Goal: Communication & Community: Answer question/provide support

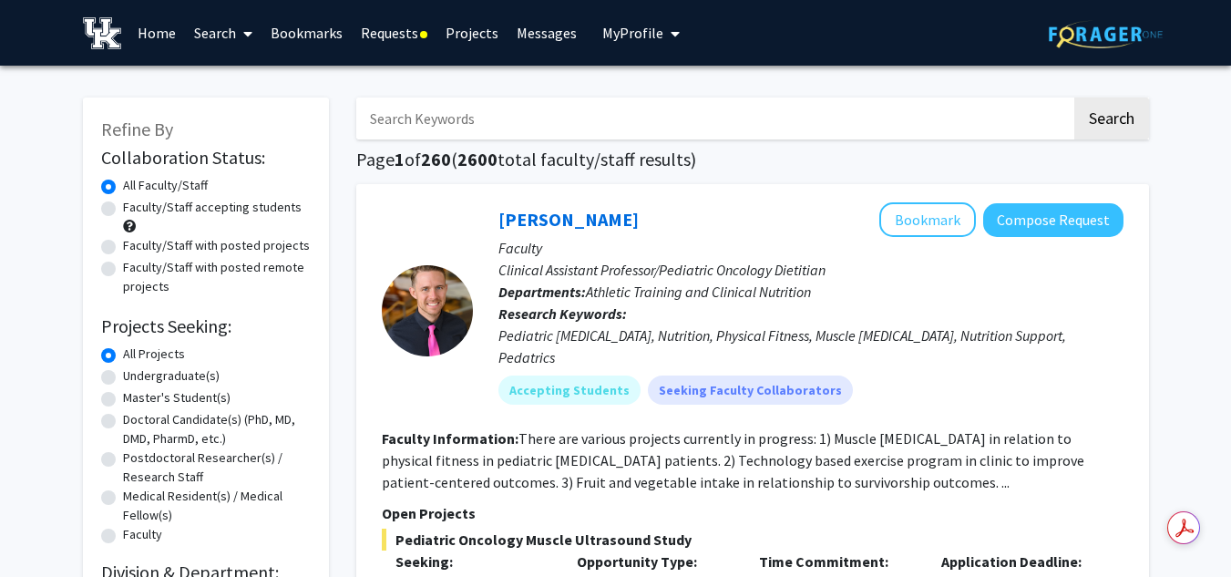
click at [404, 29] on link "Requests" at bounding box center [394, 33] width 85 height 64
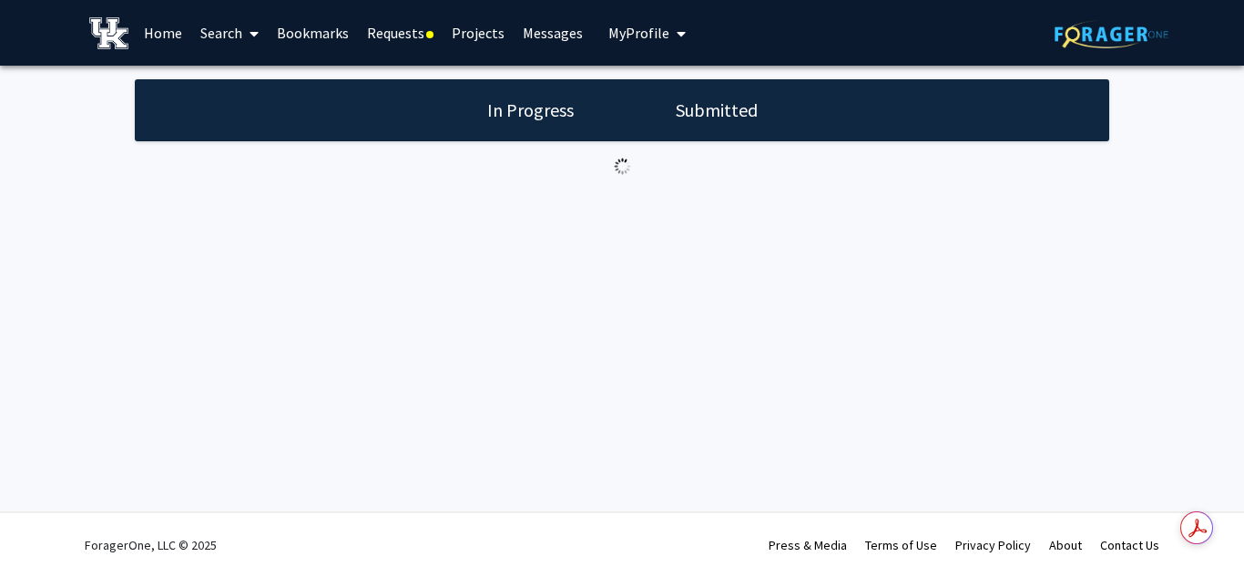
click at [404, 29] on link "Requests" at bounding box center [400, 33] width 85 height 64
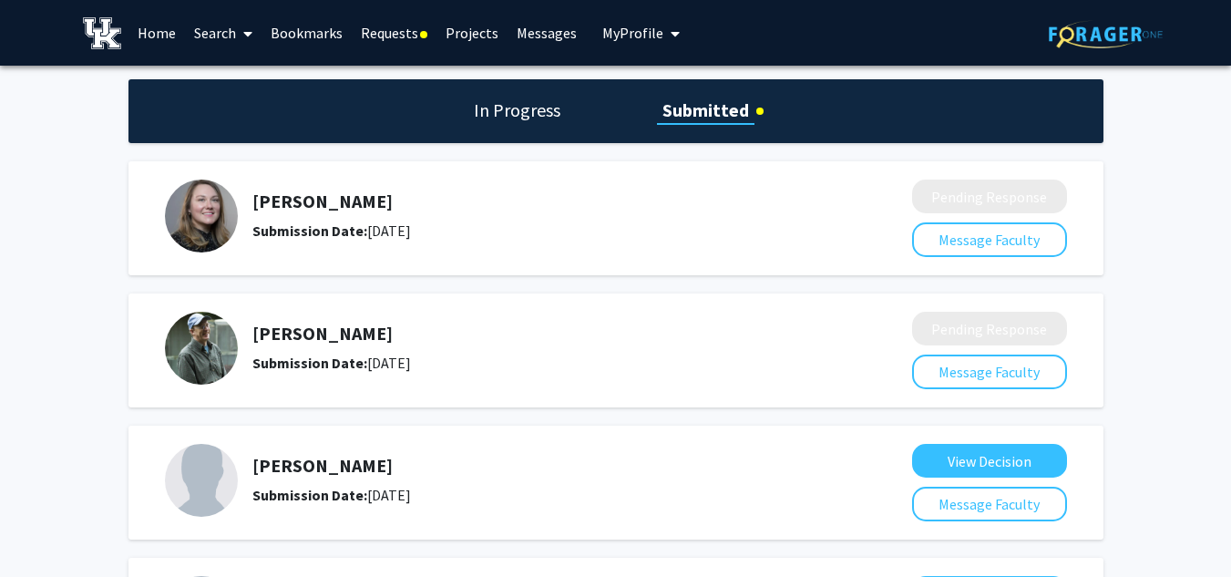
click at [524, 35] on link "Messages" at bounding box center [546, 33] width 78 height 64
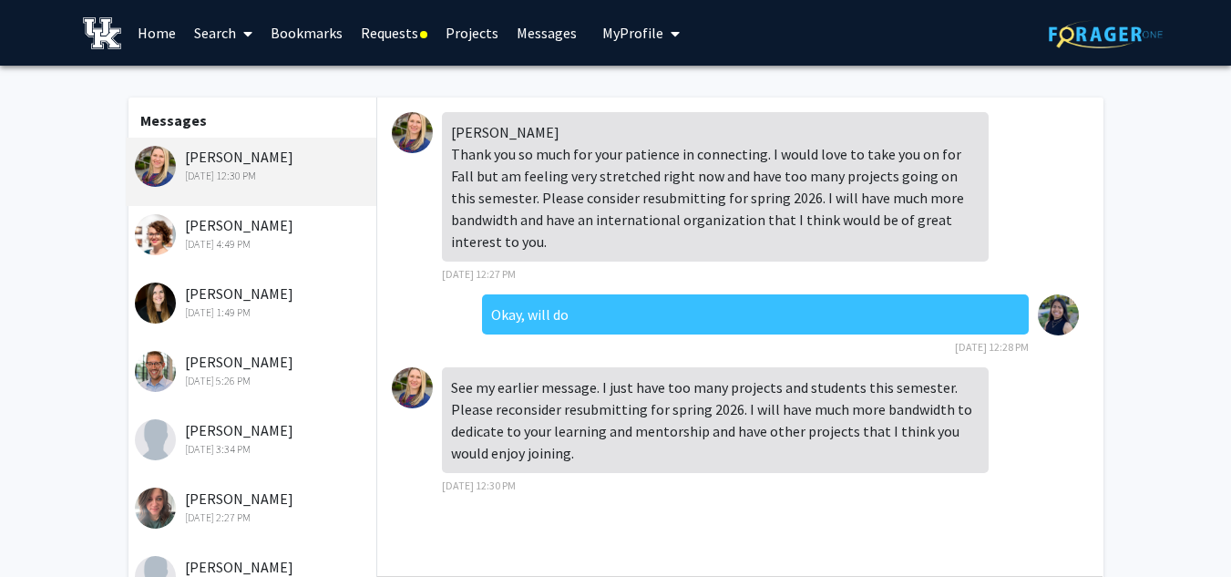
click at [544, 292] on div "[PERSON_NAME] Thank you so much for your patience in connecting. I would love t…" at bounding box center [740, 203] width 696 height 182
click at [255, 230] on div "[PERSON_NAME] [DATE] 4:49 PM" at bounding box center [254, 233] width 238 height 38
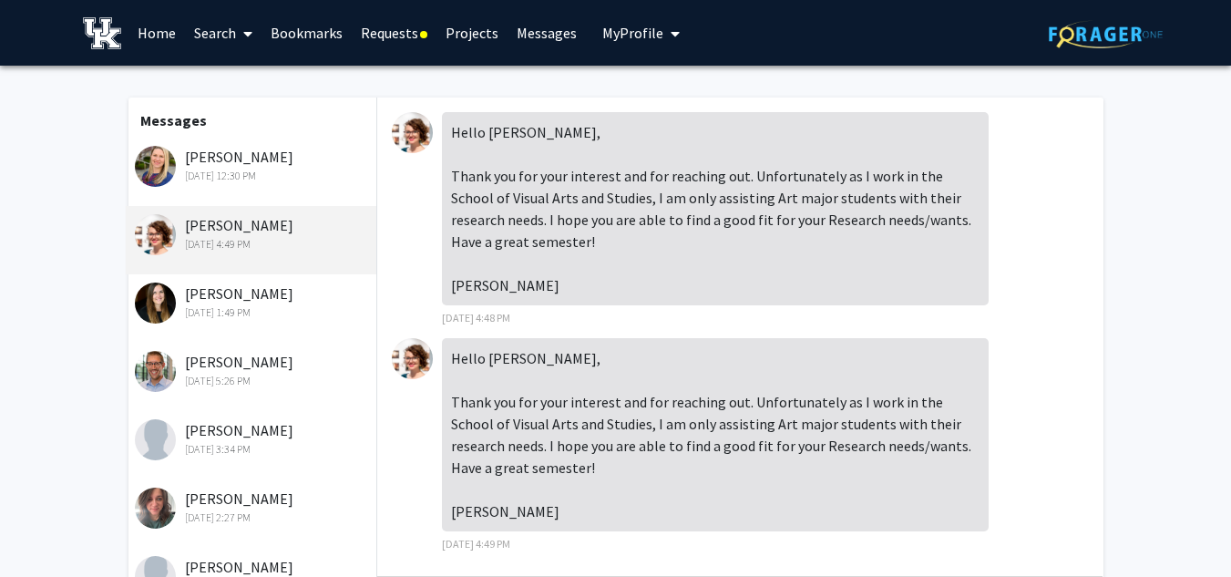
scroll to position [46, 0]
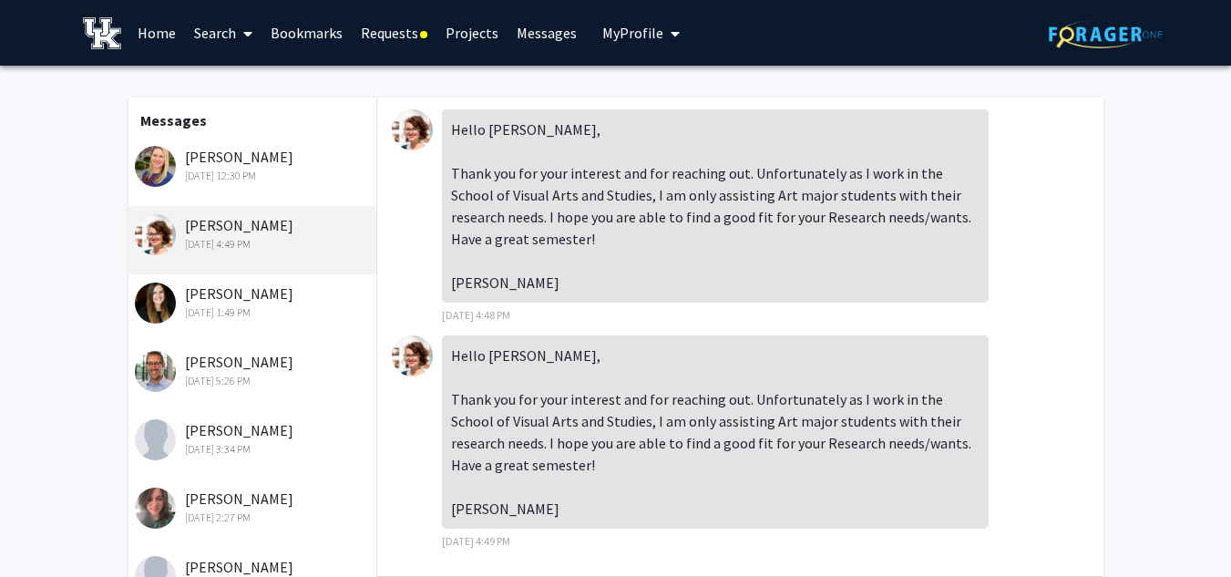
click at [220, 308] on div "[DATE] 1:49 PM" at bounding box center [254, 312] width 238 height 16
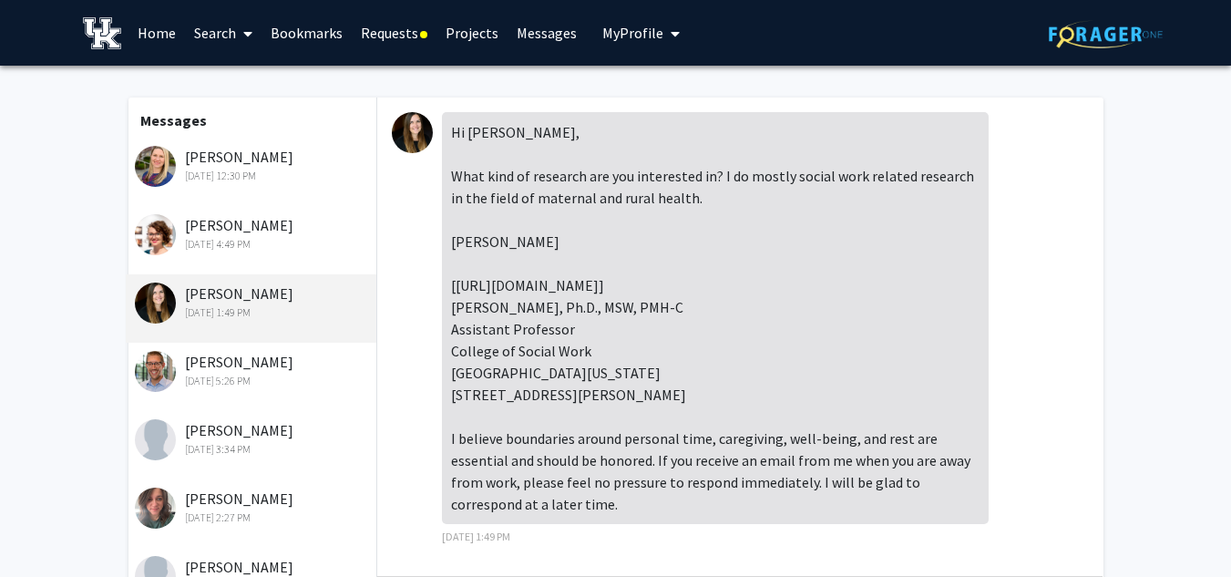
scroll to position [17, 0]
click at [223, 381] on div "[DATE] 5:26 PM" at bounding box center [254, 381] width 238 height 16
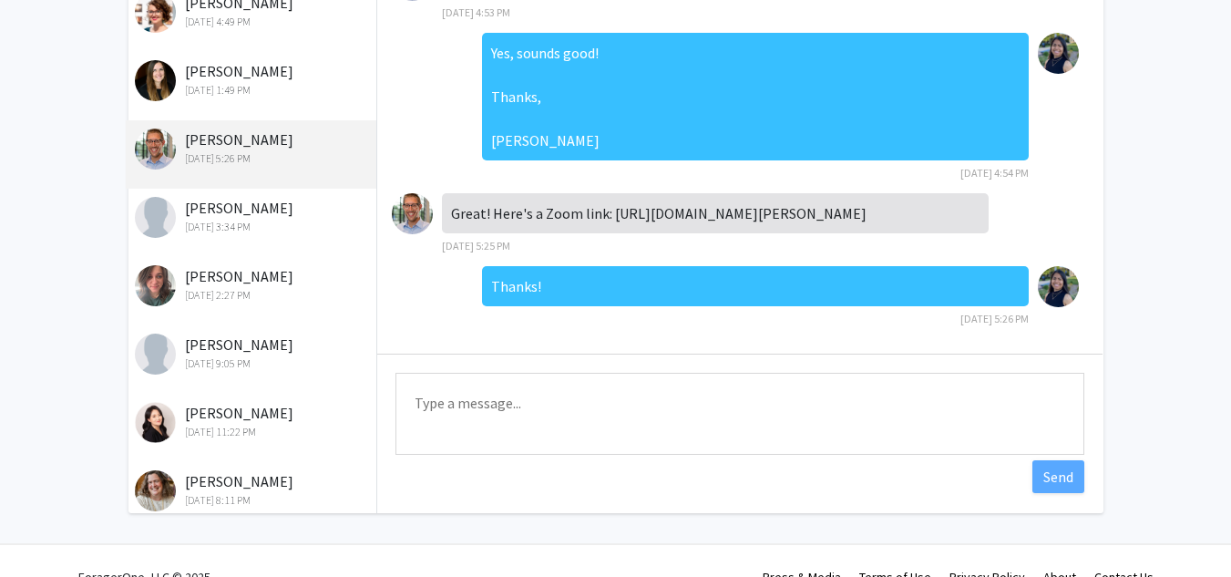
scroll to position [240, 0]
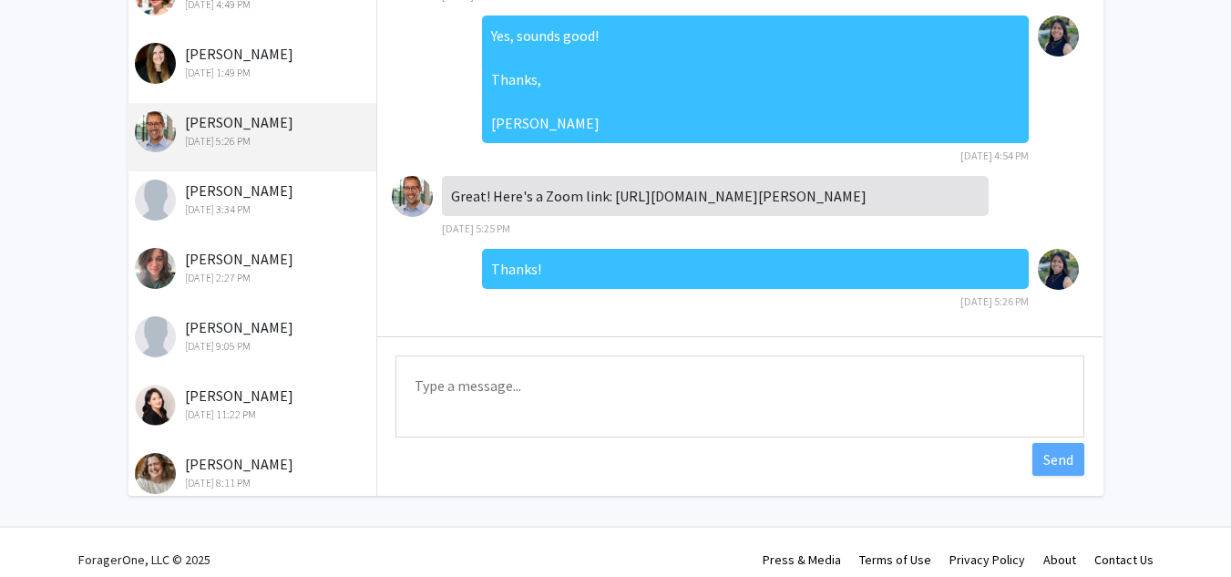
click at [503, 379] on textarea "Type a message" at bounding box center [739, 396] width 689 height 82
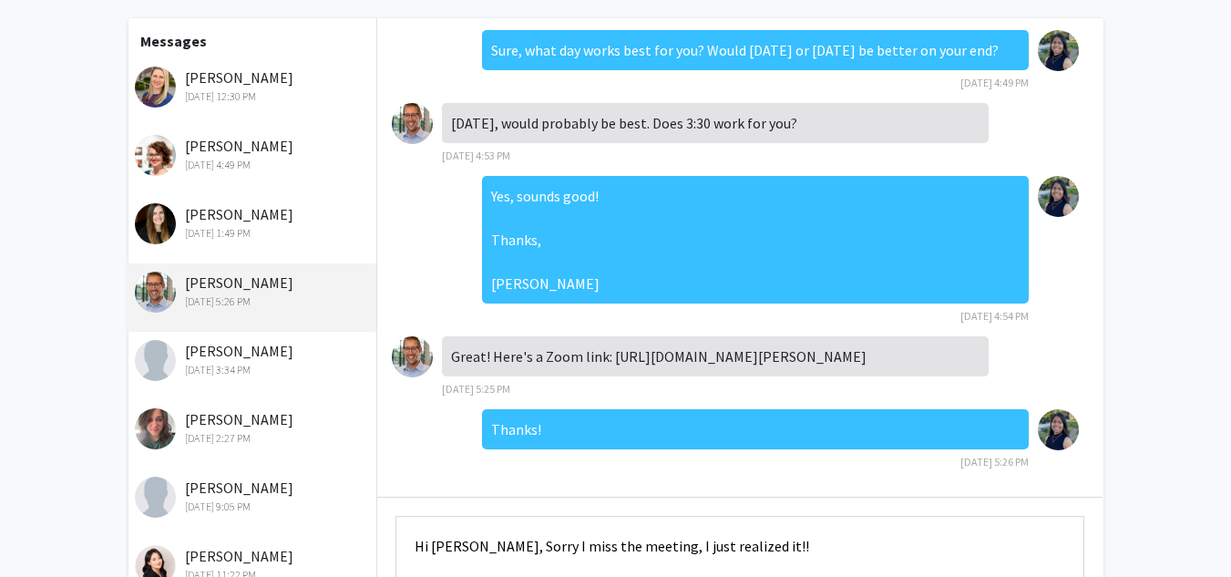
scroll to position [254, 0]
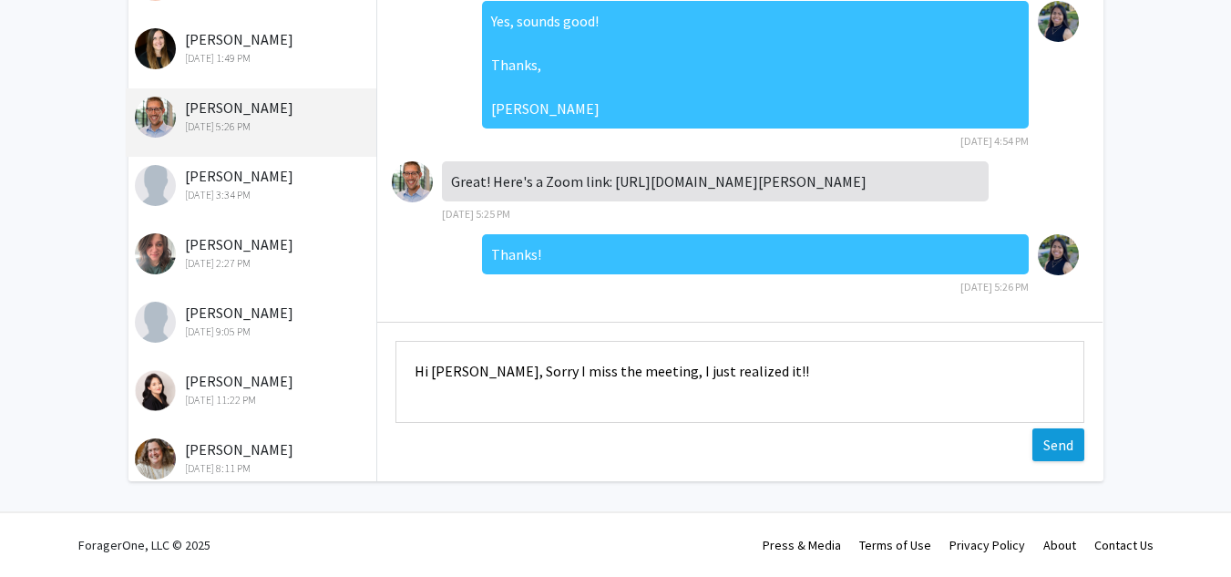
type textarea "Hi [PERSON_NAME], Sorry I miss the meeting, I just realized it!!"
click at [1056, 447] on button "Send" at bounding box center [1058, 444] width 52 height 33
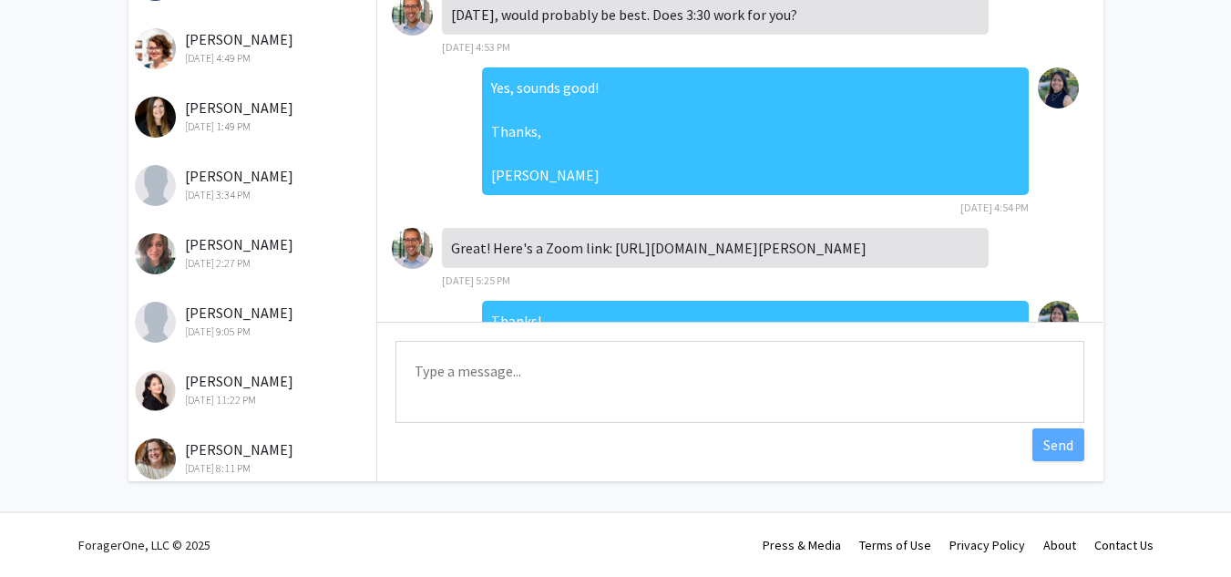
scroll to position [2094, 0]
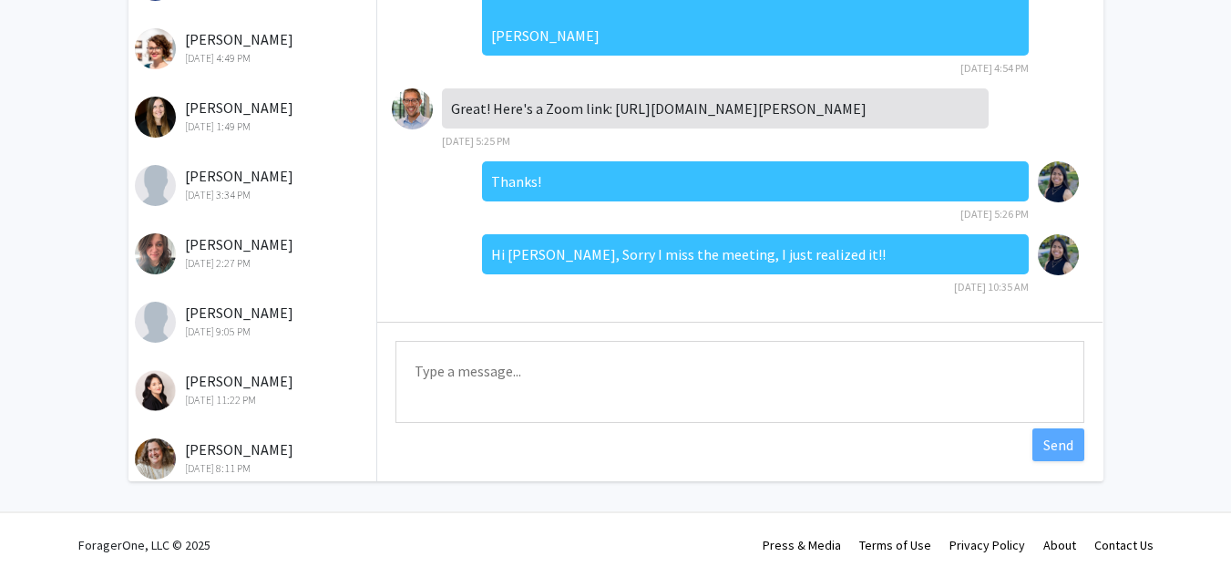
click at [533, 406] on textarea "Type a message" at bounding box center [739, 382] width 689 height 82
click at [565, 373] on textarea "I had it on my calendaer for the 17th, I got confused" at bounding box center [739, 382] width 689 height 82
type textarea "I had it on my calendar for the 17th, I got confused"
click at [1059, 447] on button "Send" at bounding box center [1058, 444] width 52 height 33
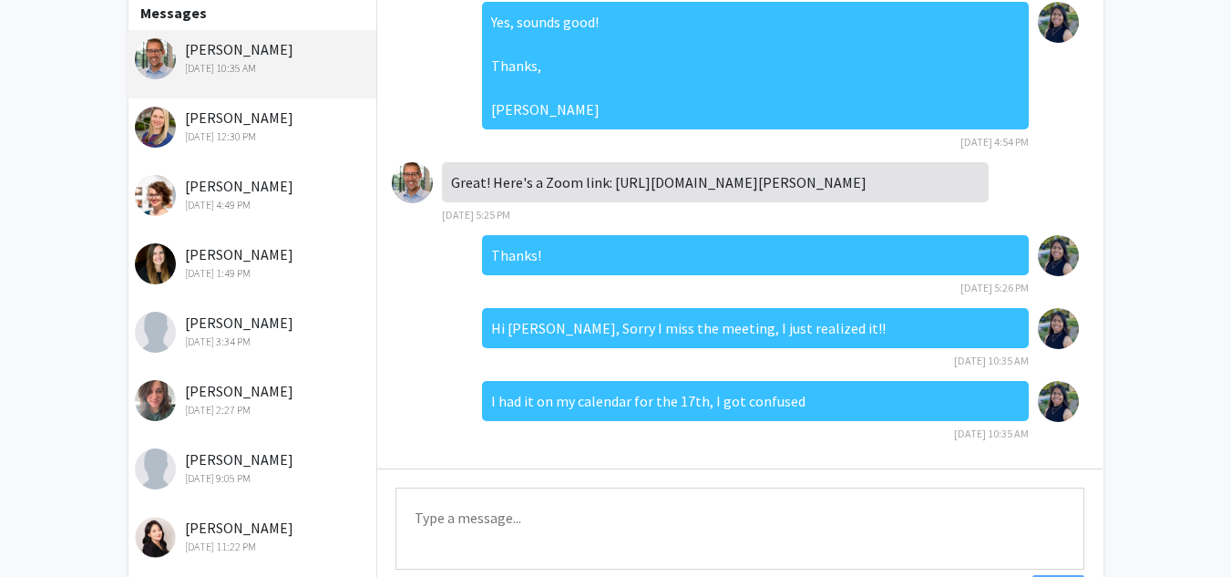
scroll to position [107, 0]
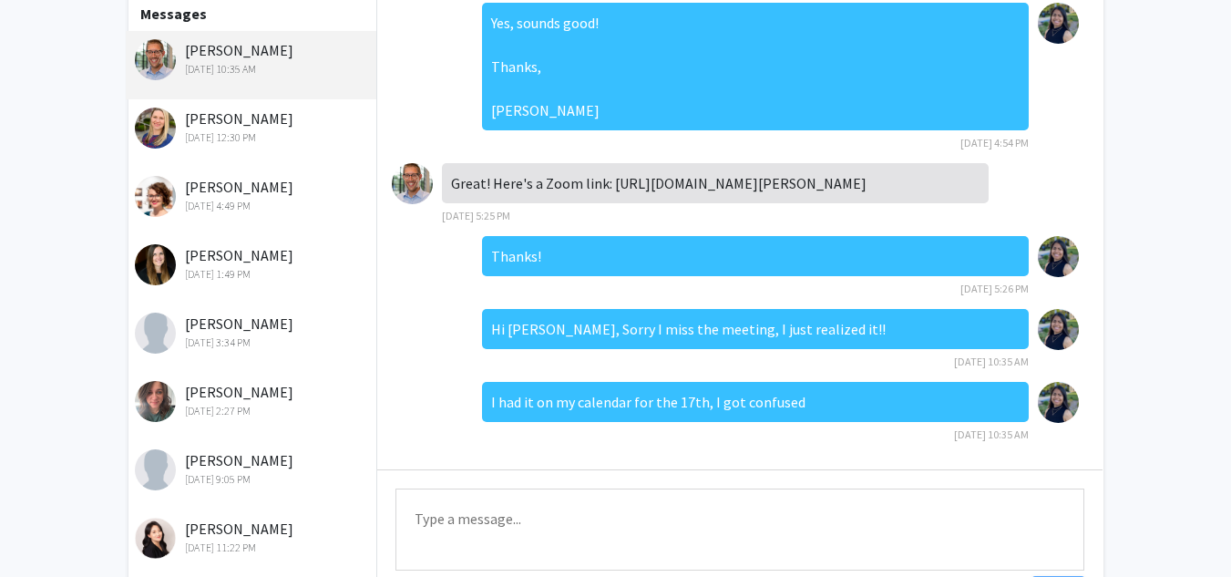
click at [237, 325] on div "[PERSON_NAME] [DATE] 3:34 PM" at bounding box center [254, 331] width 238 height 38
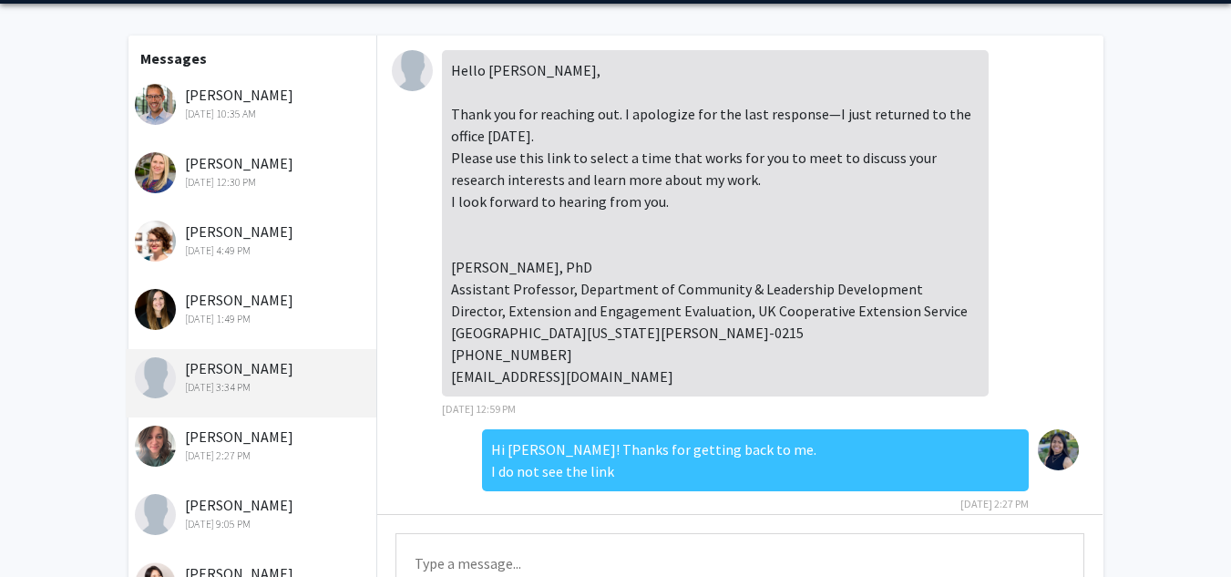
scroll to position [141, 0]
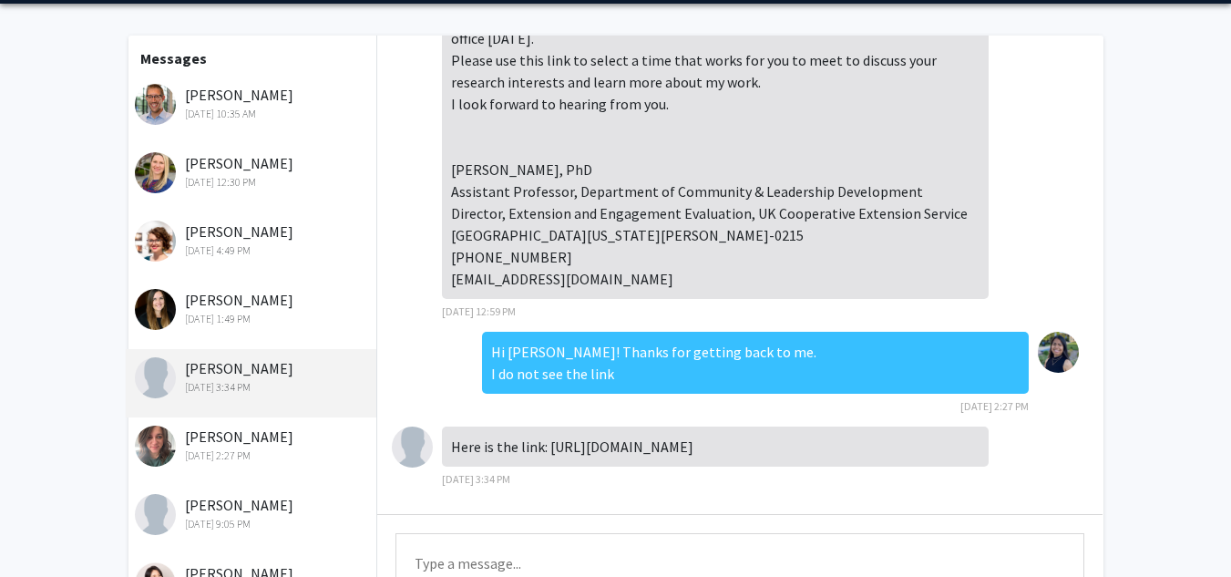
drag, startPoint x: 543, startPoint y: 448, endPoint x: 869, endPoint y: 459, distance: 326.3
click at [869, 459] on div "Here is the link: [URL][DOMAIN_NAME]" at bounding box center [715, 446] width 547 height 40
copy div "[URL][DOMAIN_NAME]"
click at [472, 566] on textarea "Type a message" at bounding box center [739, 574] width 689 height 82
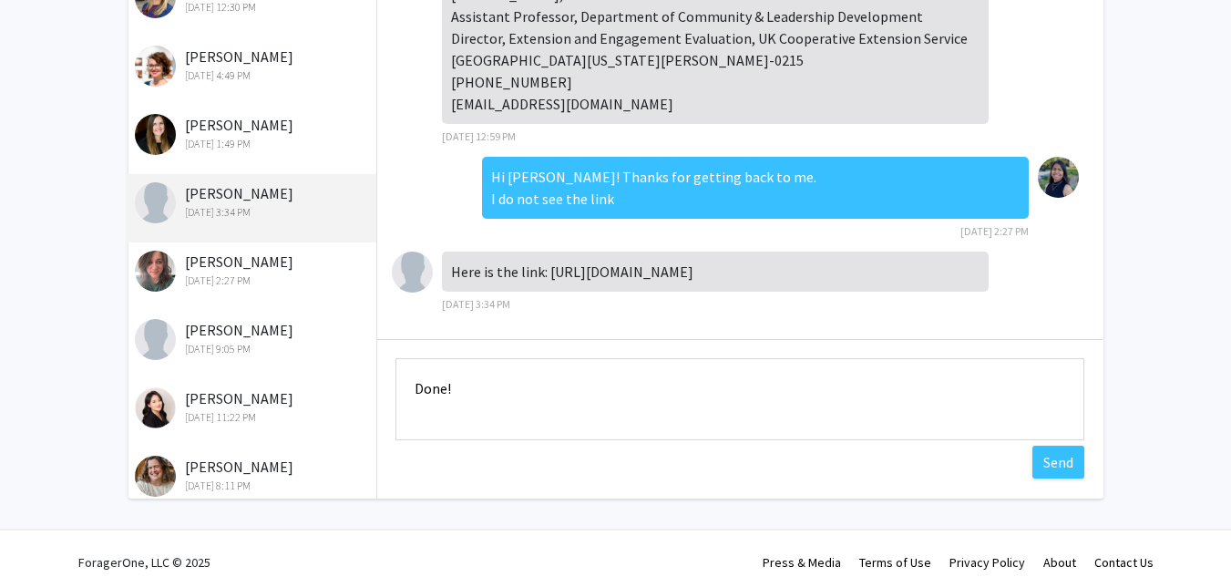
scroll to position [254, 0]
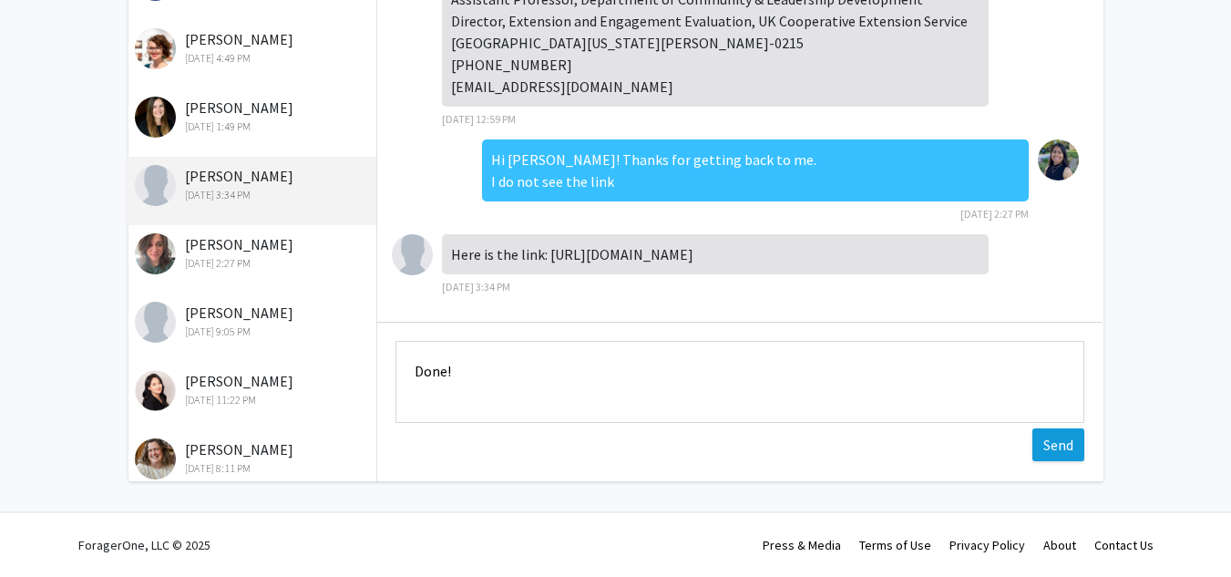
type textarea "Done!"
click at [1069, 448] on button "Send" at bounding box center [1058, 444] width 52 height 33
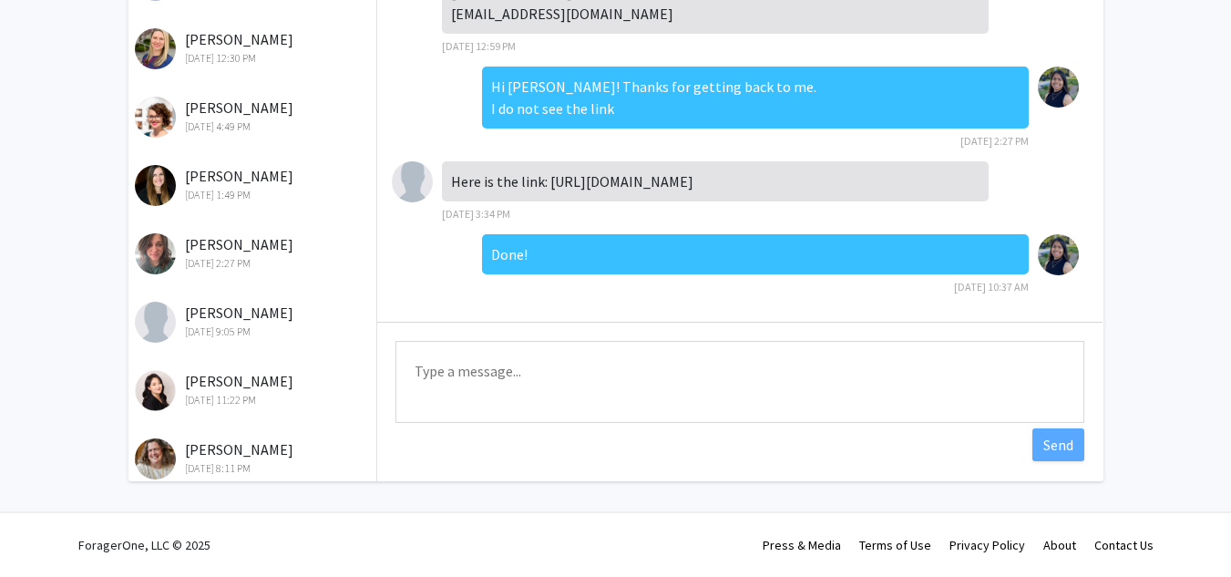
scroll to position [0, 0]
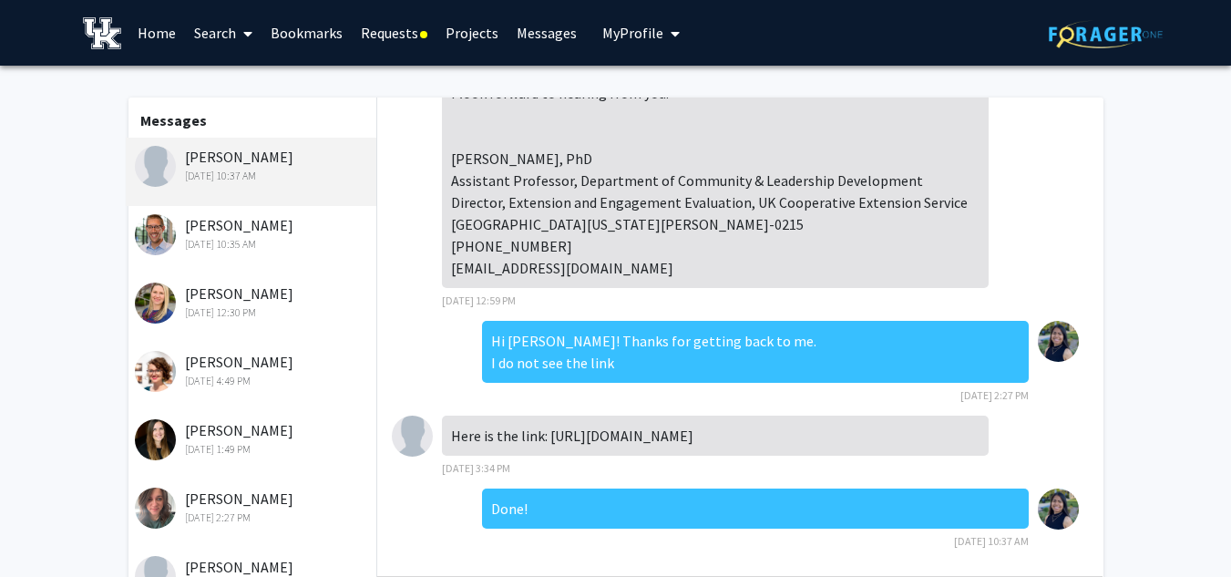
click at [211, 237] on div "[DATE] 10:35 AM" at bounding box center [254, 244] width 238 height 16
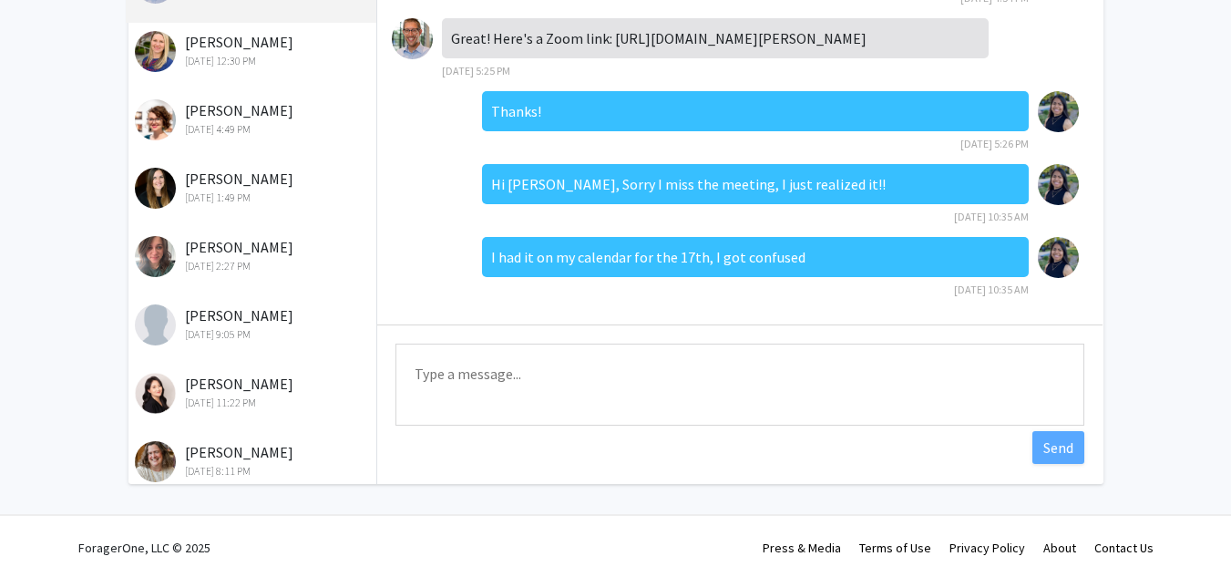
scroll to position [251, 0]
